Goal: Find specific page/section: Find specific page/section

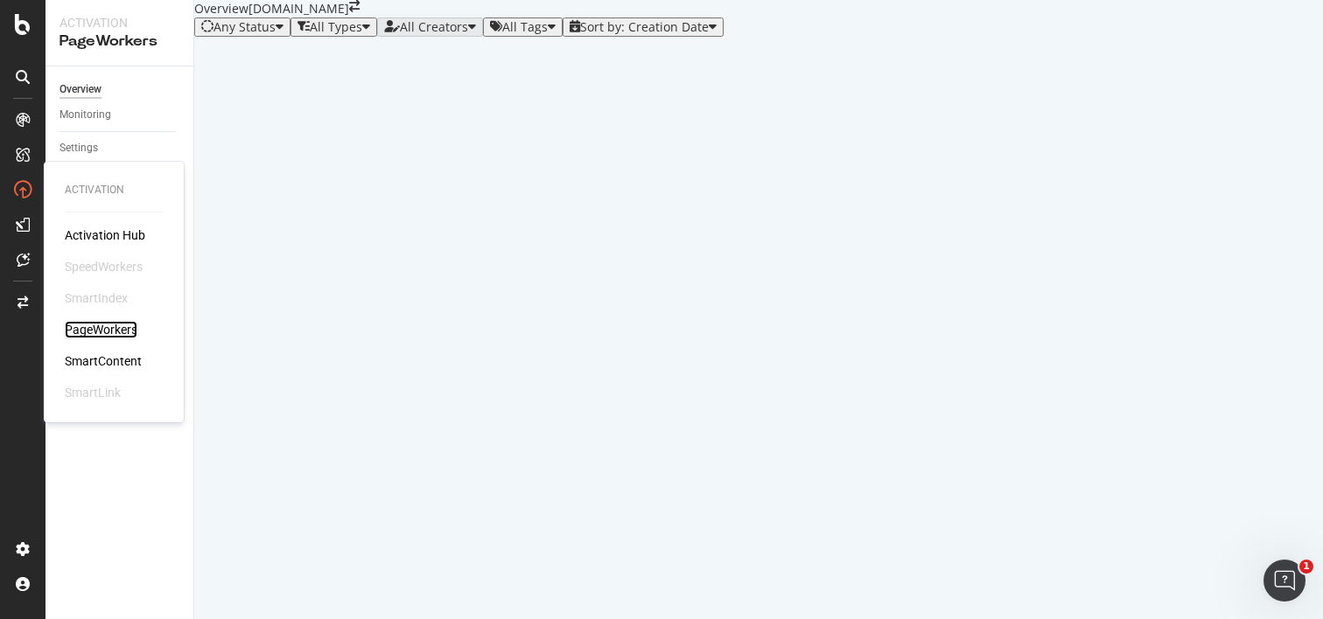
click at [124, 322] on div "PageWorkers" at bounding box center [101, 329] width 73 height 17
